Goal: Task Accomplishment & Management: Manage account settings

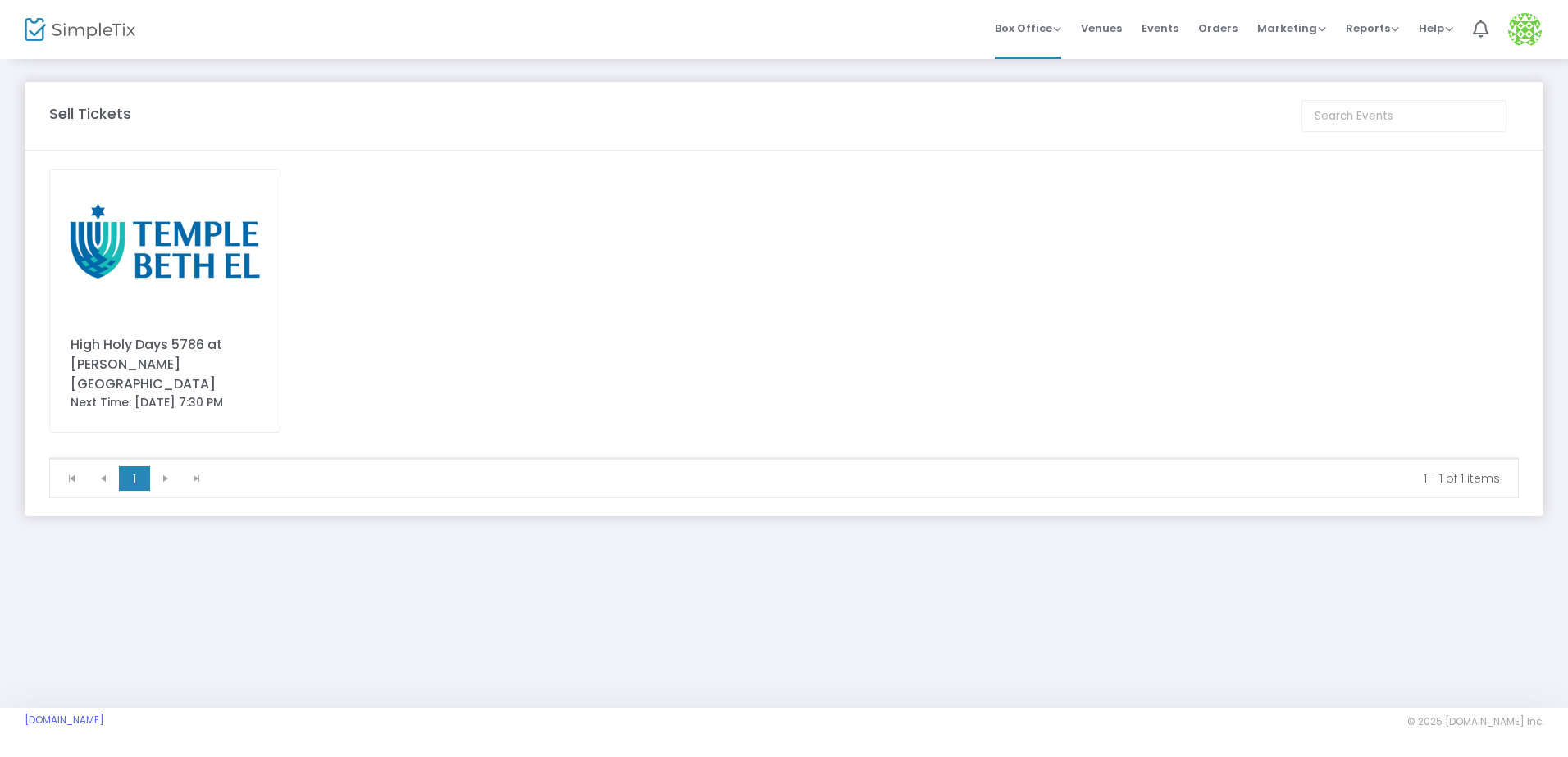
click at [145, 363] on div "High Holy Days 5786 at Temple Beth El" at bounding box center [165, 364] width 189 height 59
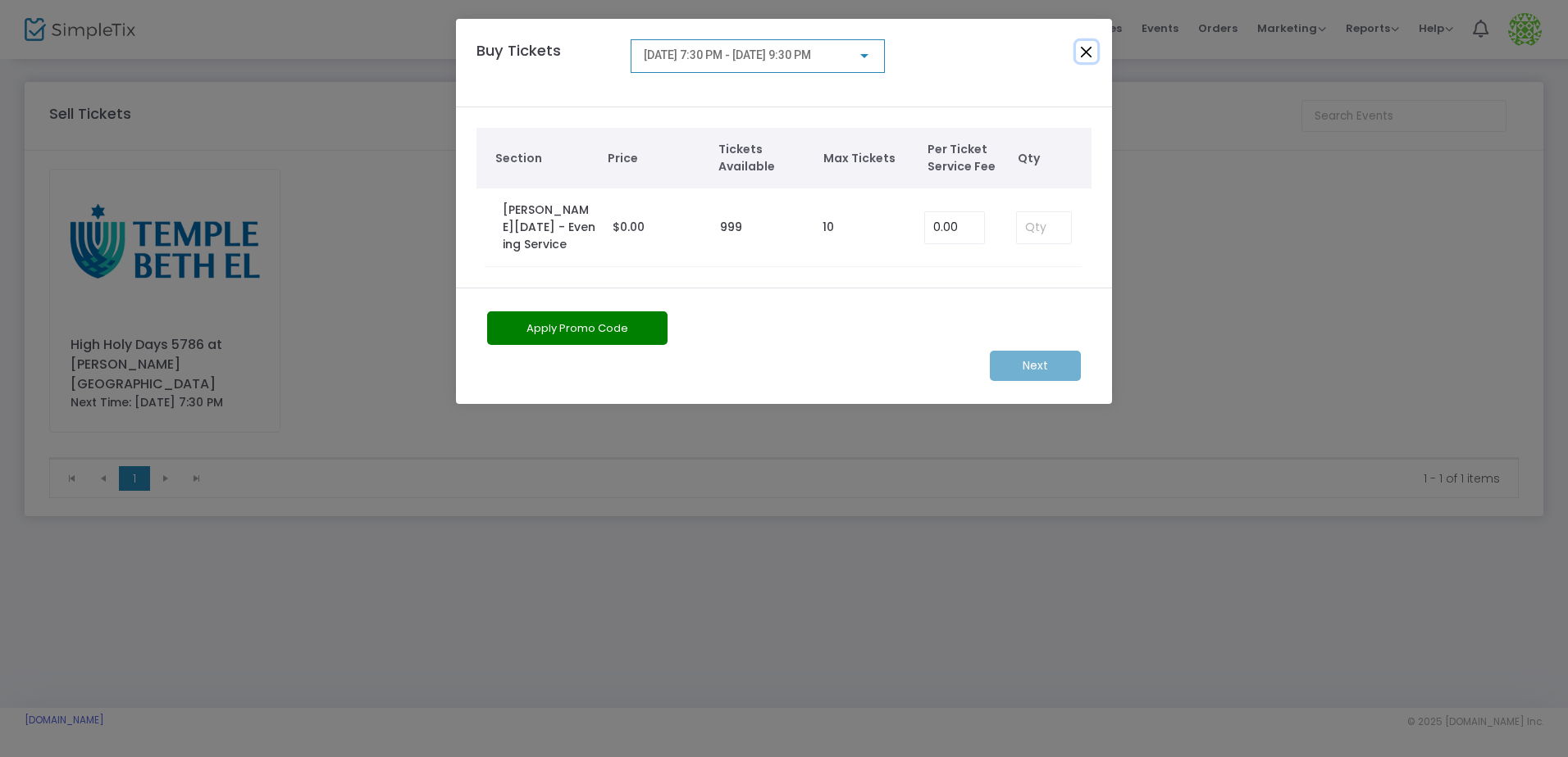
click at [1087, 54] on button "Close" at bounding box center [1086, 51] width 21 height 21
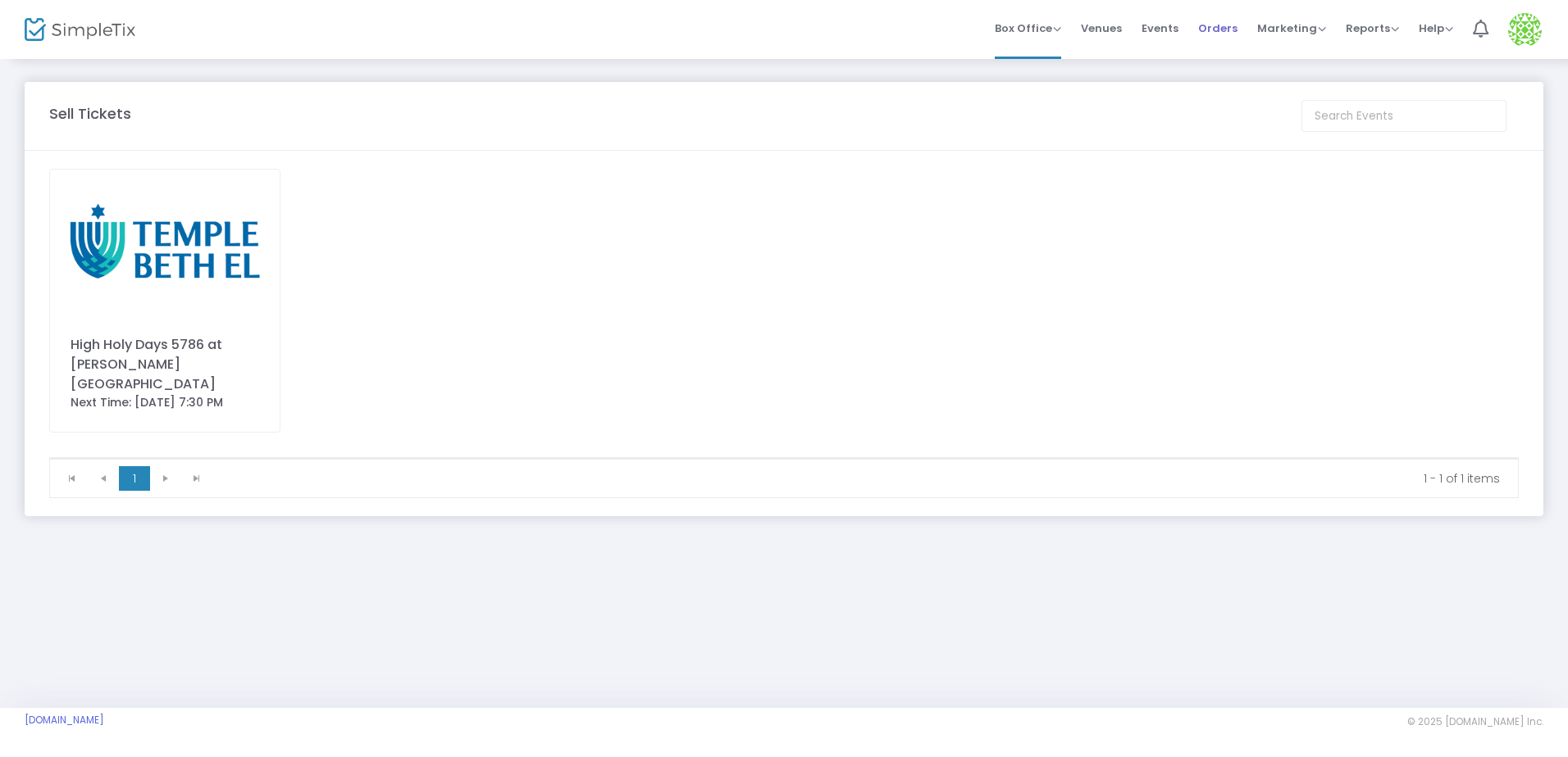
click at [1230, 29] on span "Orders" at bounding box center [1218, 28] width 39 height 42
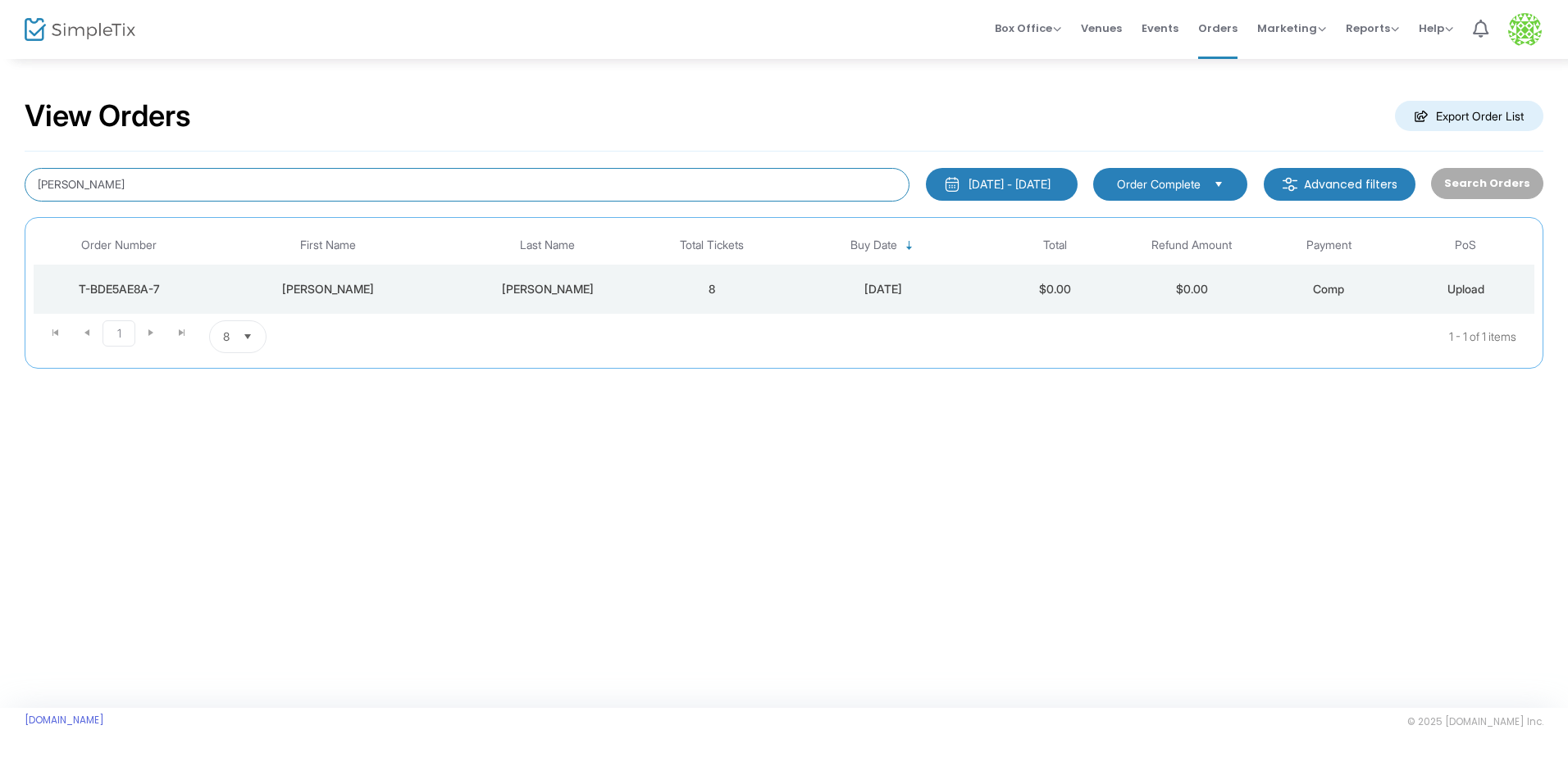
click at [167, 181] on input "geller" at bounding box center [467, 184] width 885 height 33
type input "g"
type input "norman"
click at [122, 285] on div "T-3E01143D-2" at bounding box center [119, 289] width 163 height 16
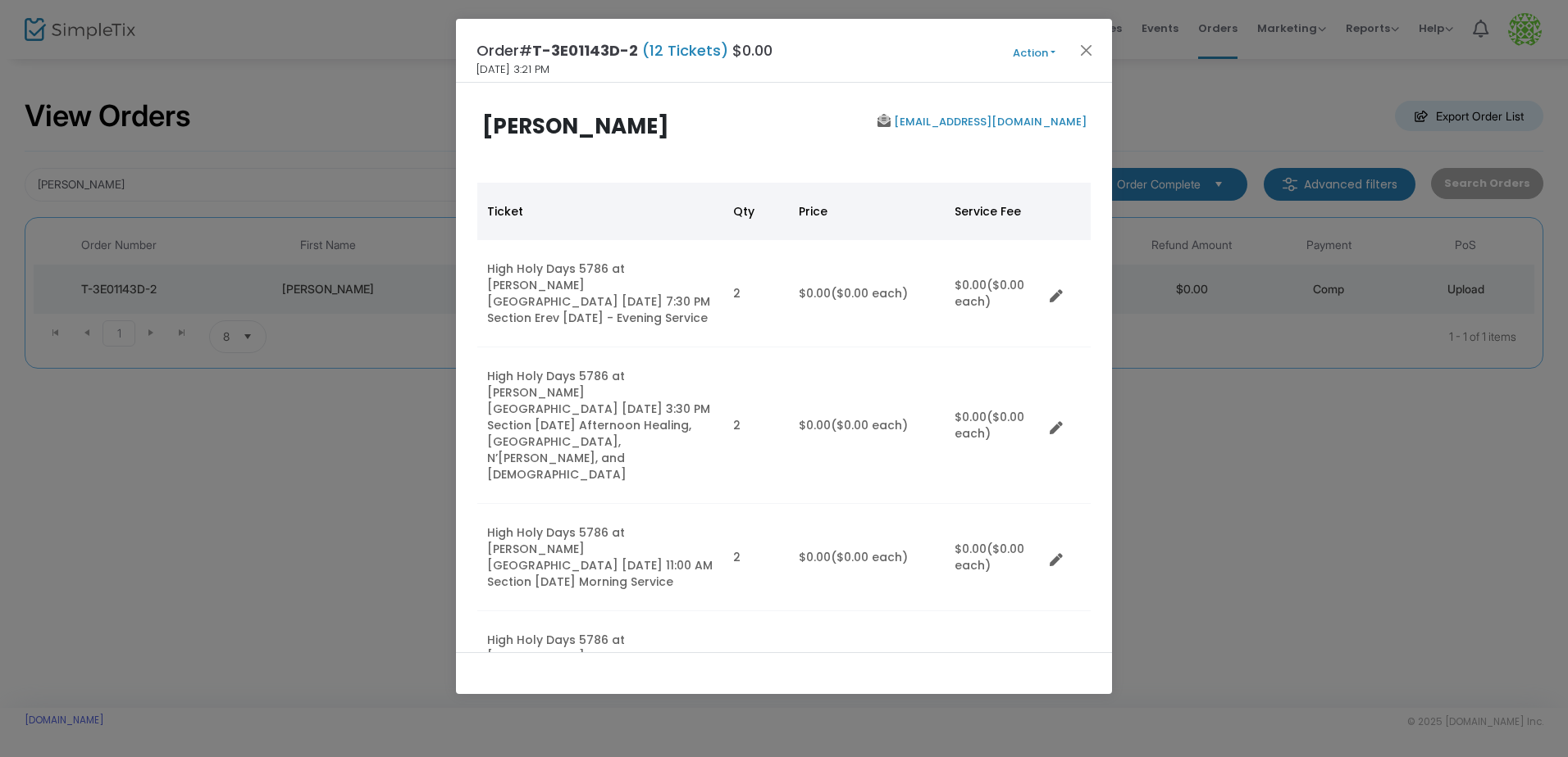
click at [1053, 49] on button "Action" at bounding box center [1033, 53] width 99 height 18
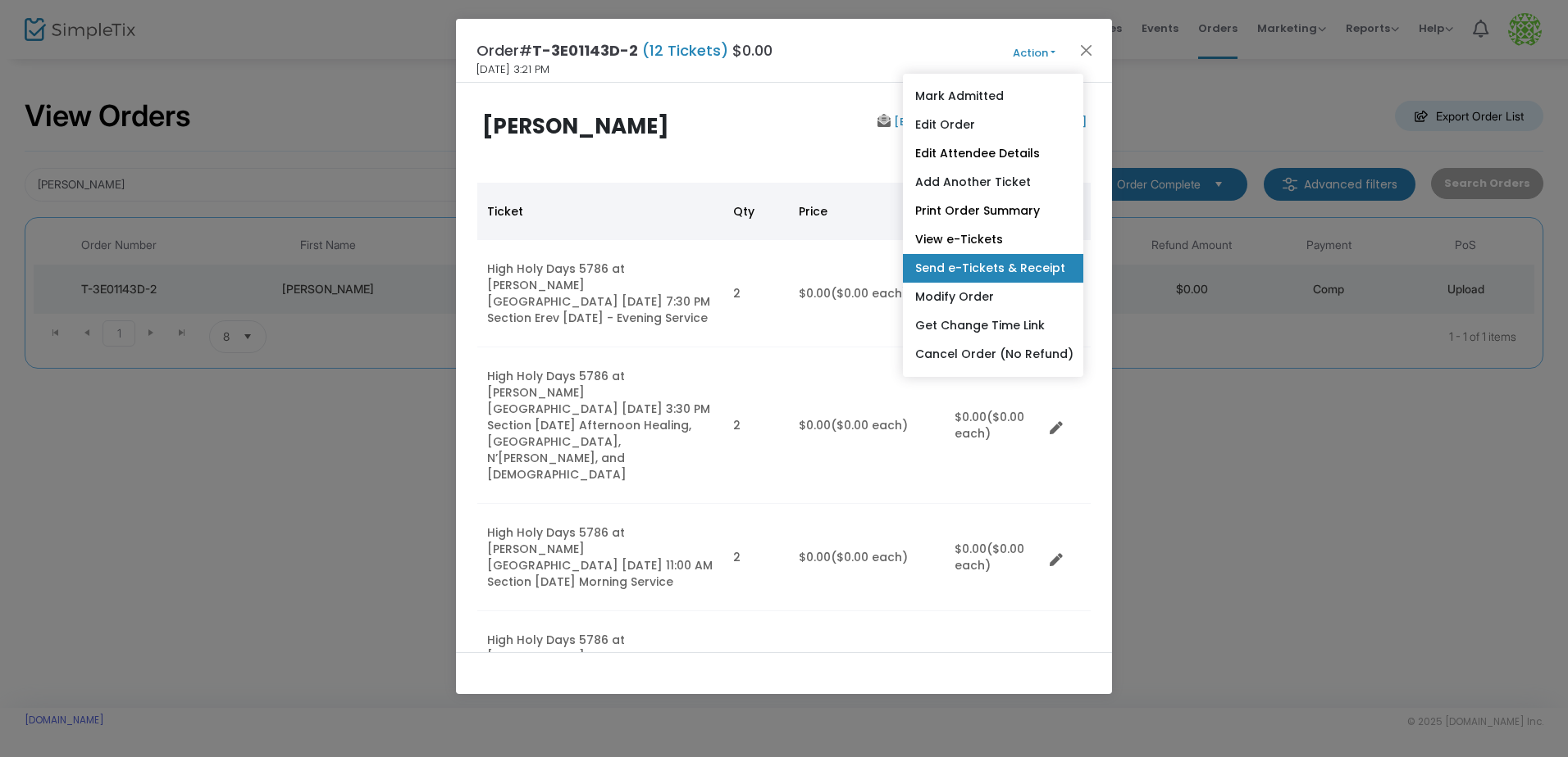
click at [970, 258] on link "Send e-Tickets & Receipt" at bounding box center [993, 268] width 181 height 28
type input "michaelenorman@icloud.com"
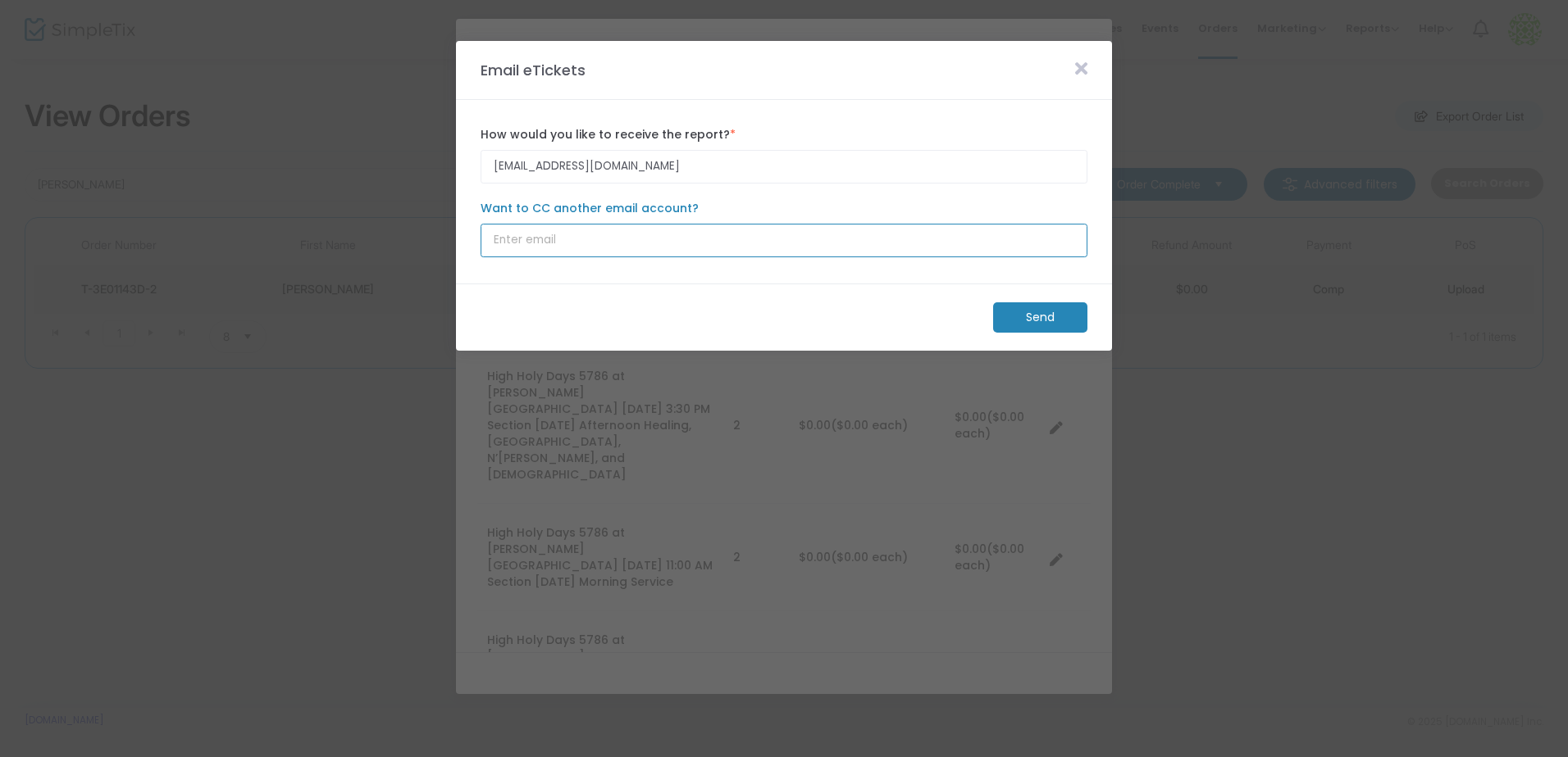
click at [560, 241] on input "Want to CC another email account?" at bounding box center [784, 240] width 607 height 33
paste input "judithnorman@icloud.com"
type input "judithnorman@icloud.com"
click at [1050, 322] on m-button "Send" at bounding box center [1040, 317] width 94 height 30
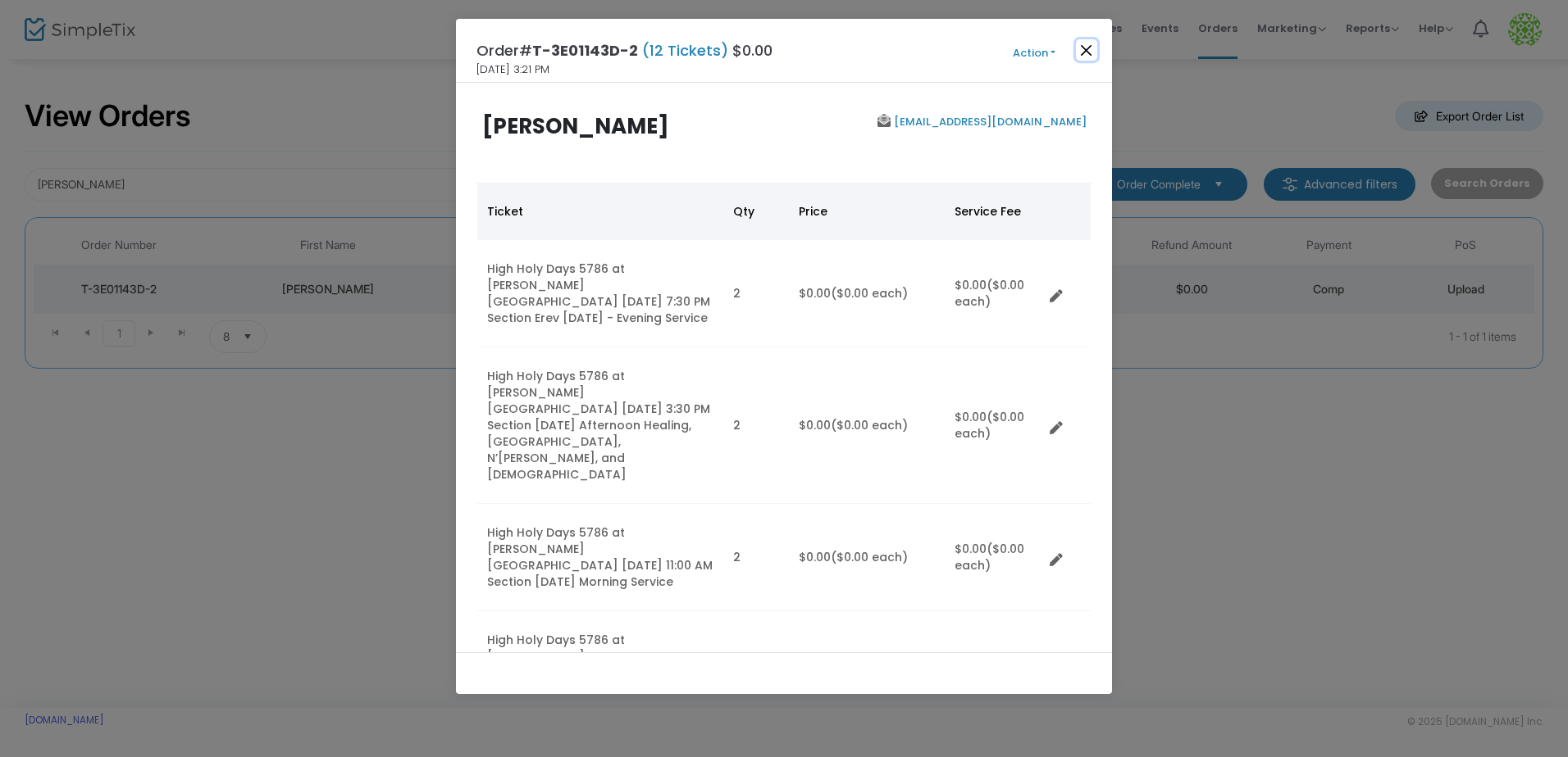
click at [1086, 46] on button "Close" at bounding box center [1086, 50] width 21 height 21
